Goal: Ask a question

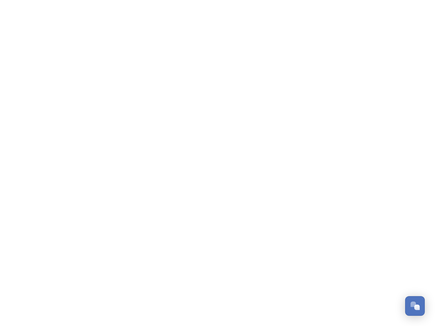
click at [415, 306] on div "Open Chat" at bounding box center [417, 307] width 5 height 5
click at [418, 0] on html "/p/collection/tempest/tourism-academy-2025 Dismiss GoSquared Assistant Chat wit…" at bounding box center [217, 0] width 435 height 0
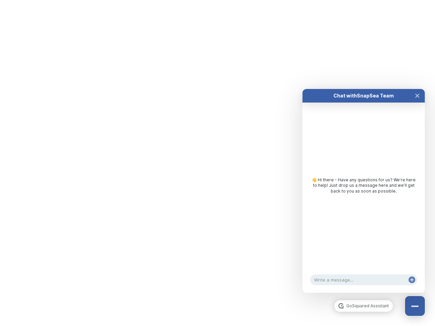
click at [364, 293] on div "Chat with SnapSea Team GoSquared Assistant 👋 Hi there - Have any questions for …" at bounding box center [364, 191] width 122 height 204
click at [364, 198] on div "👋 Hi there - Have any questions for us? We’re here to help! Just drop us a mess…" at bounding box center [364, 188] width 122 height 170
click at [418, 103] on div "👋 Hi there - Have any questions for us? We’re here to help! Just drop us a mess…" at bounding box center [364, 188] width 122 height 170
click at [412, 287] on div "Chat with SnapSea Team GoSquared Assistant 👋 Hi there - Have any questions for …" at bounding box center [364, 191] width 122 height 204
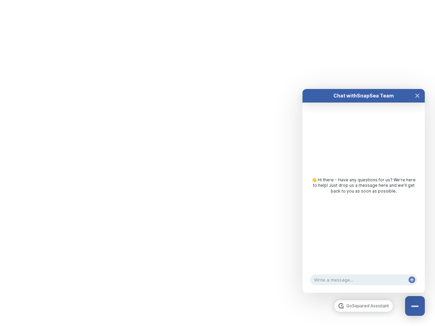
click at [218, 0] on html "/p/collection/tempest/tourism-academy-2025 Dismiss GoSquared Assistant Chat wit…" at bounding box center [217, 0] width 435 height 0
click at [213, 0] on html "/p/collection/tempest/tourism-academy-2025 Dismiss GoSquared Assistant Chat wit…" at bounding box center [217, 0] width 435 height 0
